Goal: Information Seeking & Learning: Learn about a topic

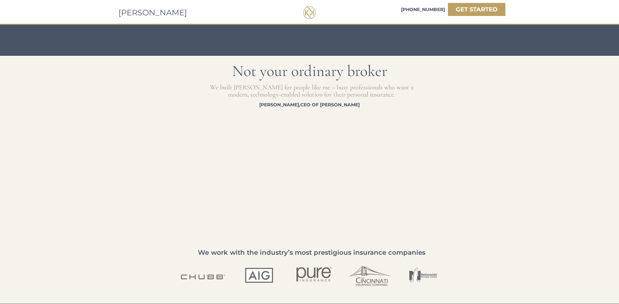
scroll to position [1061, 0]
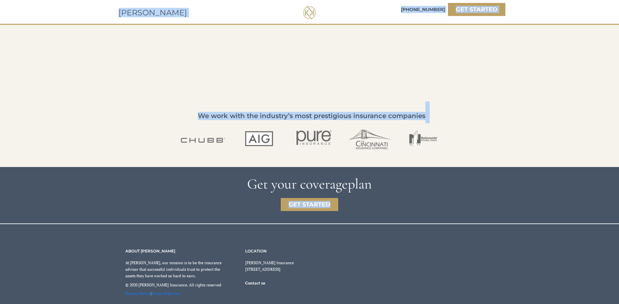
drag, startPoint x: 172, startPoint y: 144, endPoint x: 416, endPoint y: 134, distance: 244.9
click at [169, 119] on p "We work with the industry’s most prestigious insurance companies" at bounding box center [312, 117] width 324 height 8
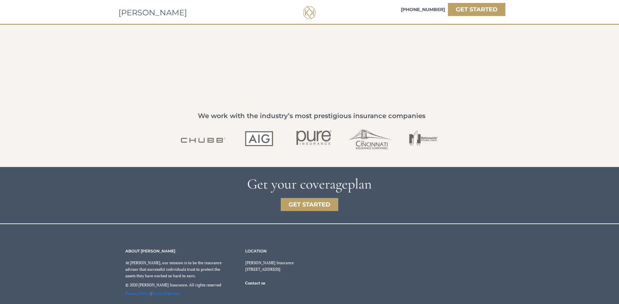
drag, startPoint x: 169, startPoint y: 122, endPoint x: 483, endPoint y: 157, distance: 316.5
click at [483, 157] on div at bounding box center [310, 136] width 392 height 61
drag, startPoint x: 457, startPoint y: 158, endPoint x: 182, endPoint y: 124, distance: 277.1
click at [182, 124] on div at bounding box center [310, 136] width 392 height 61
click at [168, 121] on div at bounding box center [310, 136] width 392 height 61
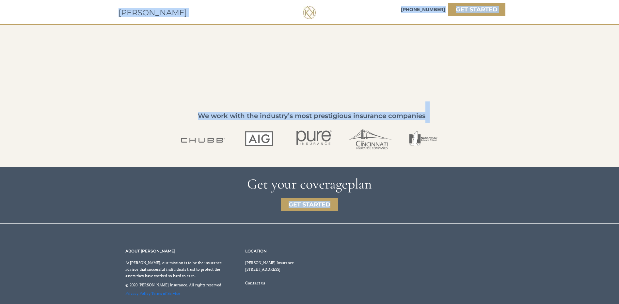
drag, startPoint x: 184, startPoint y: 139, endPoint x: 438, endPoint y: 147, distance: 254.9
drag, startPoint x: 438, startPoint y: 147, endPoint x: 462, endPoint y: 145, distance: 23.6
click at [462, 145] on div at bounding box center [310, 136] width 392 height 61
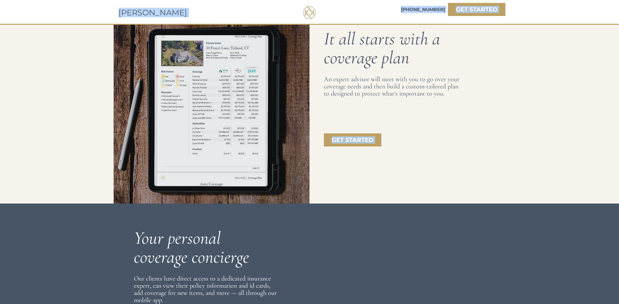
scroll to position [0, 0]
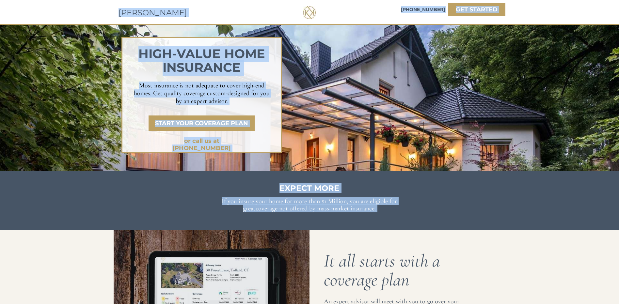
click at [536, 217] on div at bounding box center [309, 200] width 619 height 58
